Goal: Task Accomplishment & Management: Manage account settings

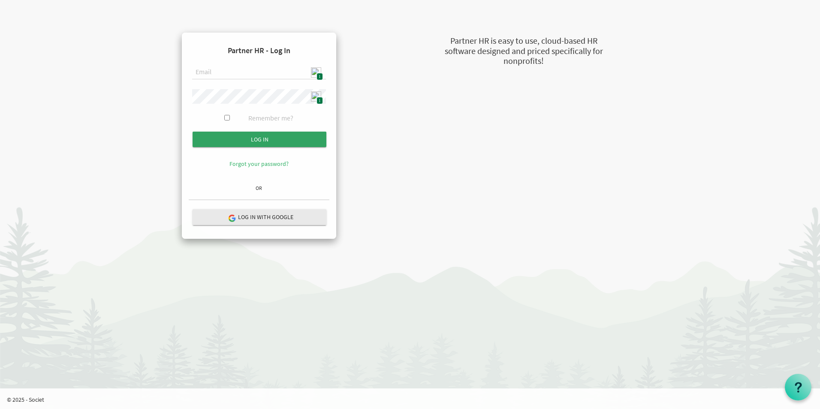
type input "admin@stepind.org"
click at [262, 144] on input "Log in" at bounding box center [260, 139] width 134 height 15
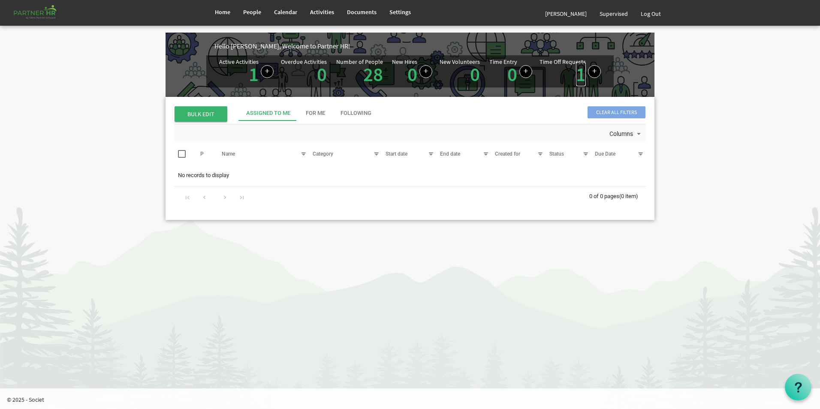
click at [581, 79] on link "1" at bounding box center [581, 74] width 10 height 24
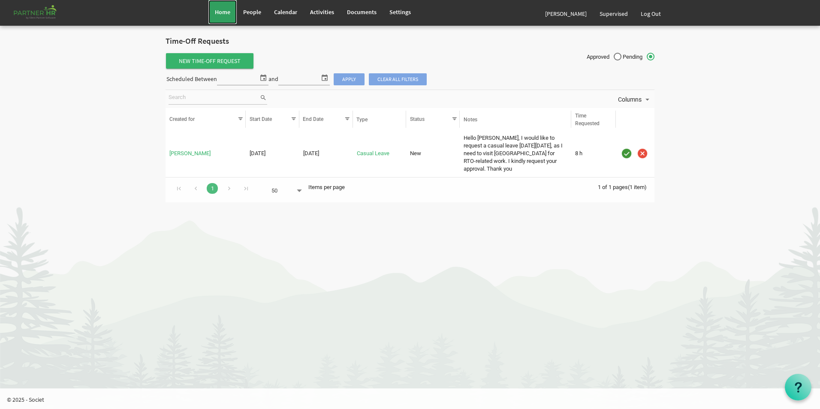
click at [221, 12] on span "Home" at bounding box center [222, 12] width 15 height 8
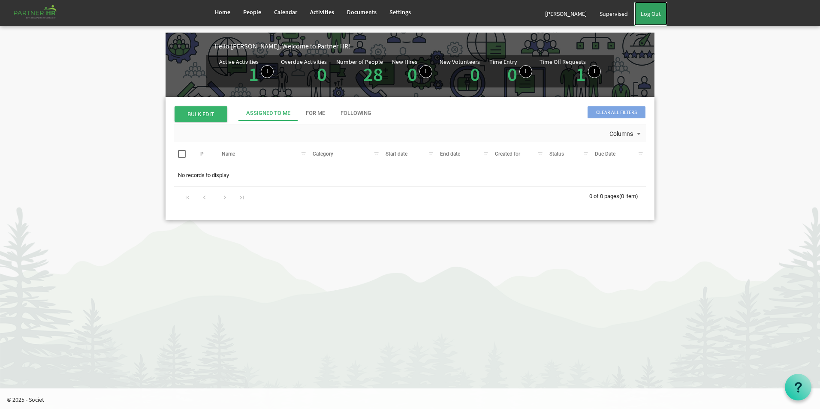
click at [652, 11] on link "Log Out" at bounding box center [651, 14] width 33 height 24
